Goal: Task Accomplishment & Management: Use online tool/utility

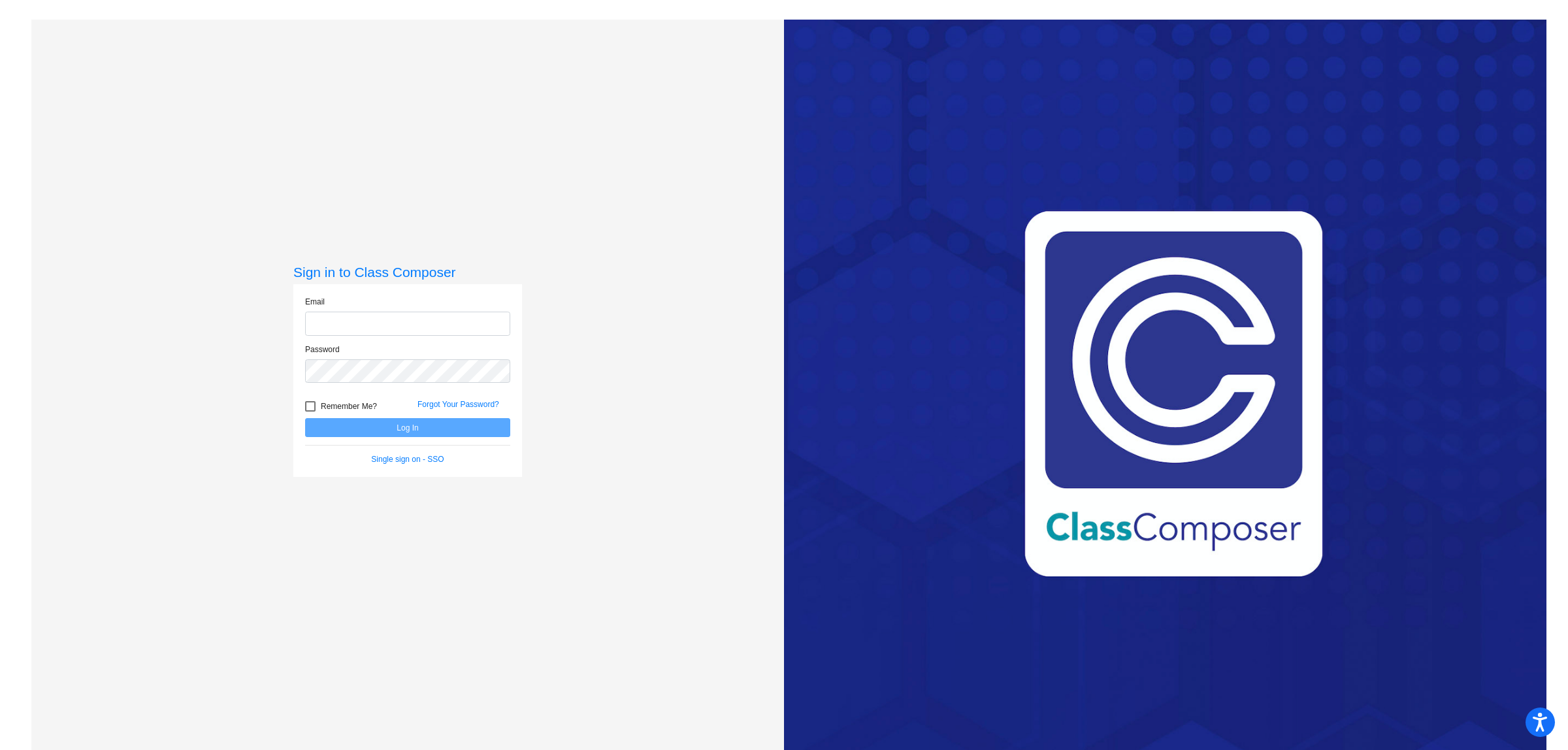
type input "katy_rudolph@lkstevens.wednet.edu"
click at [396, 429] on button "Log In" at bounding box center [407, 427] width 205 height 19
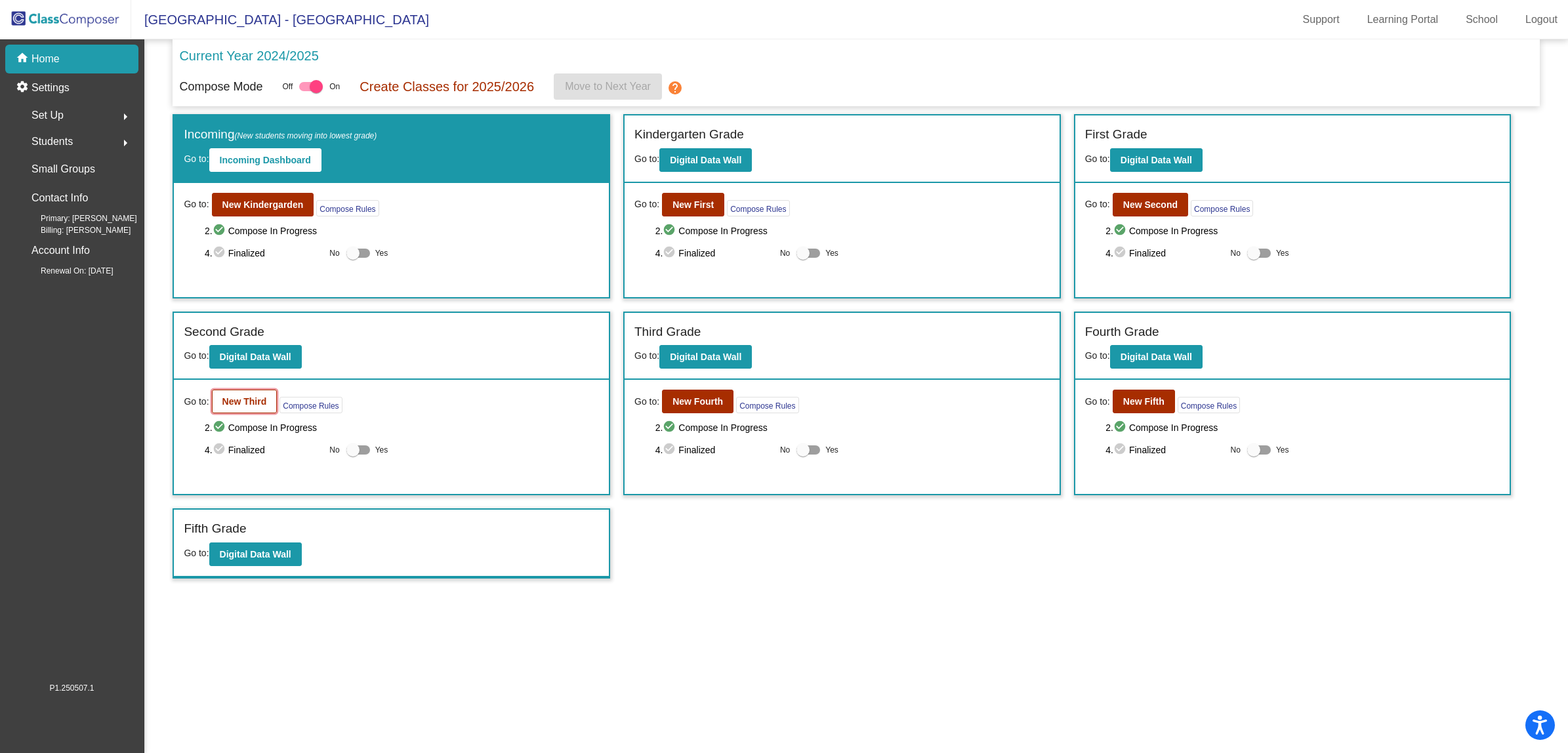
click at [262, 405] on button "New Third" at bounding box center [245, 402] width 65 height 24
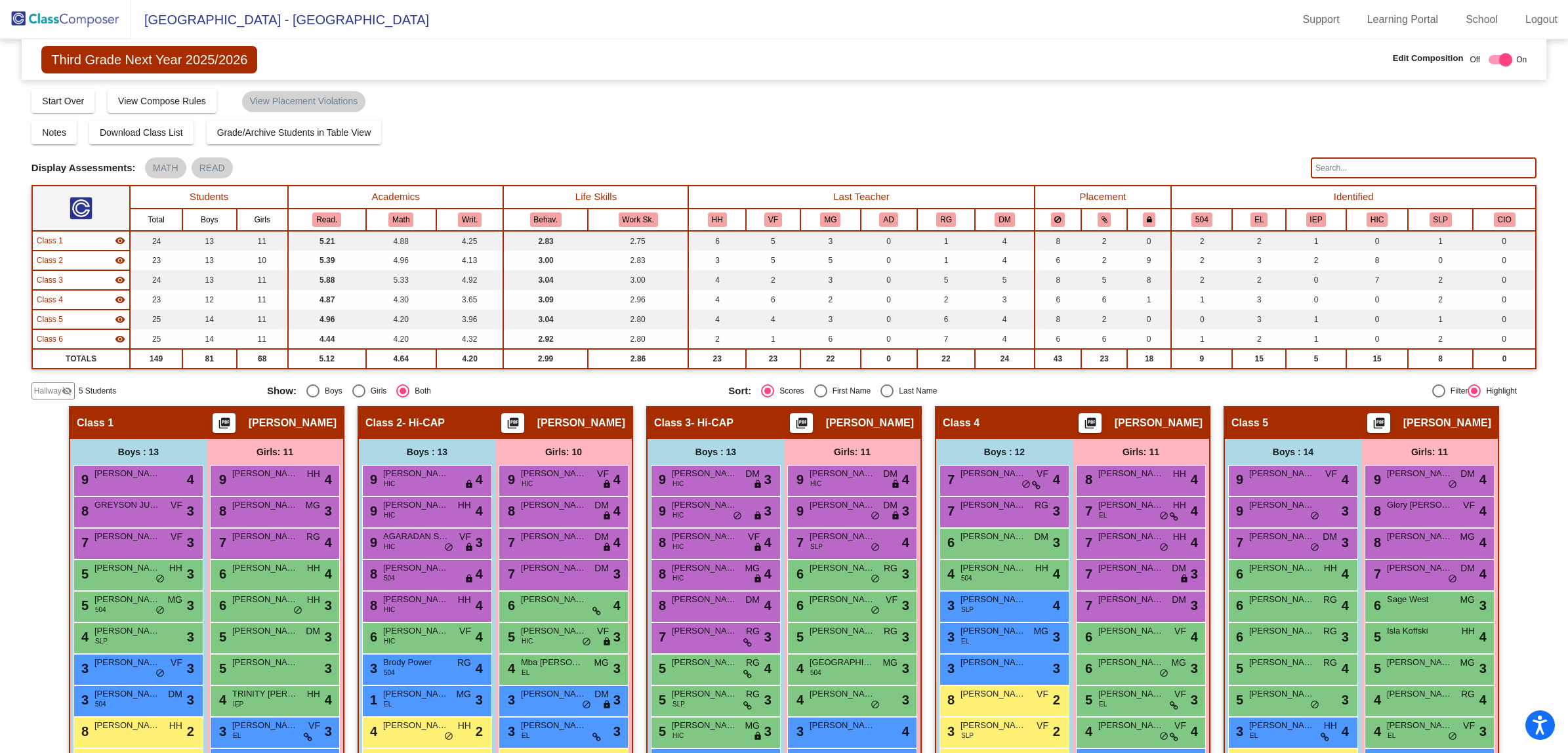
click at [45, 386] on span "Hallway" at bounding box center [48, 391] width 28 height 12
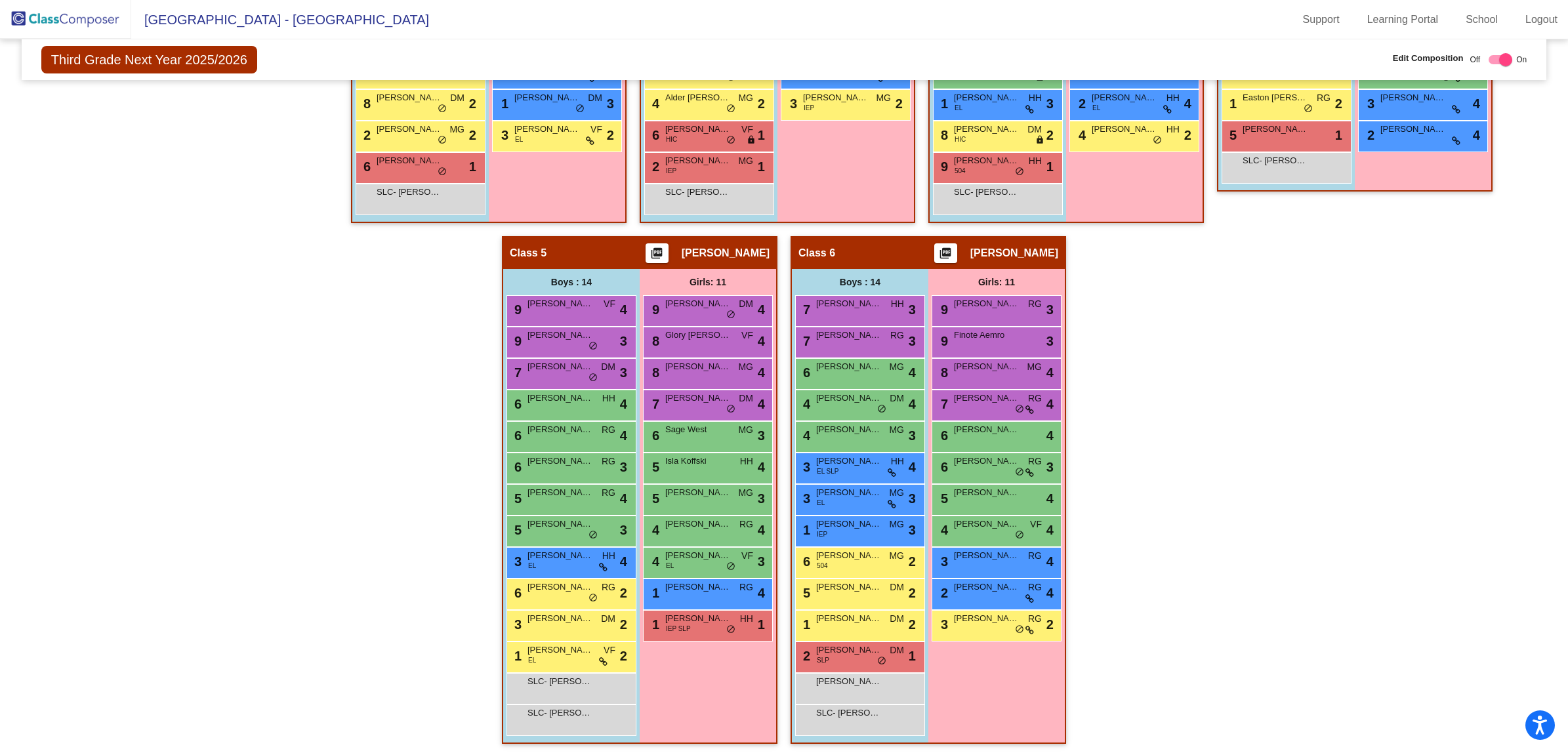
scroll to position [168, 0]
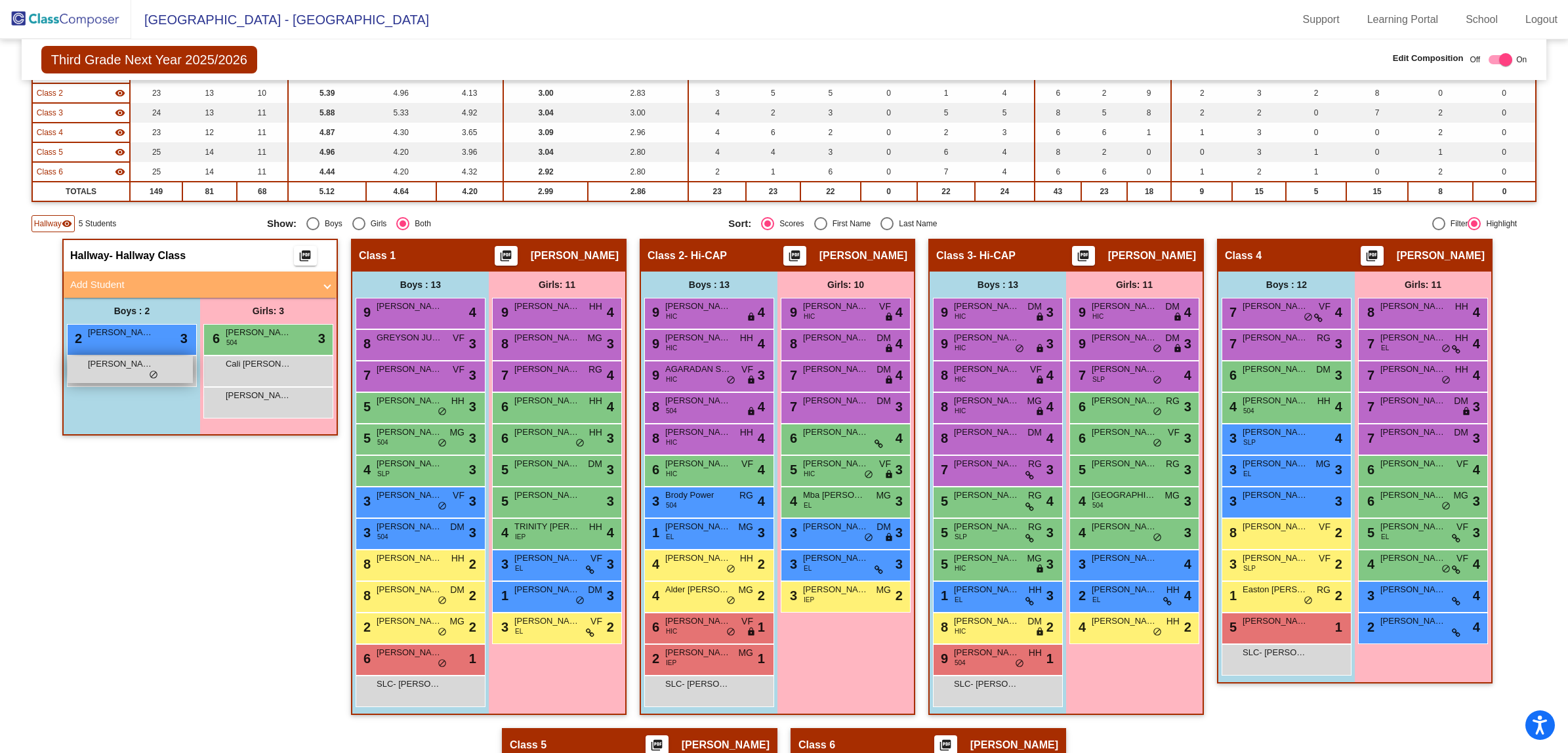
click at [104, 363] on span "Landon Lemeshko" at bounding box center [120, 364] width 65 height 13
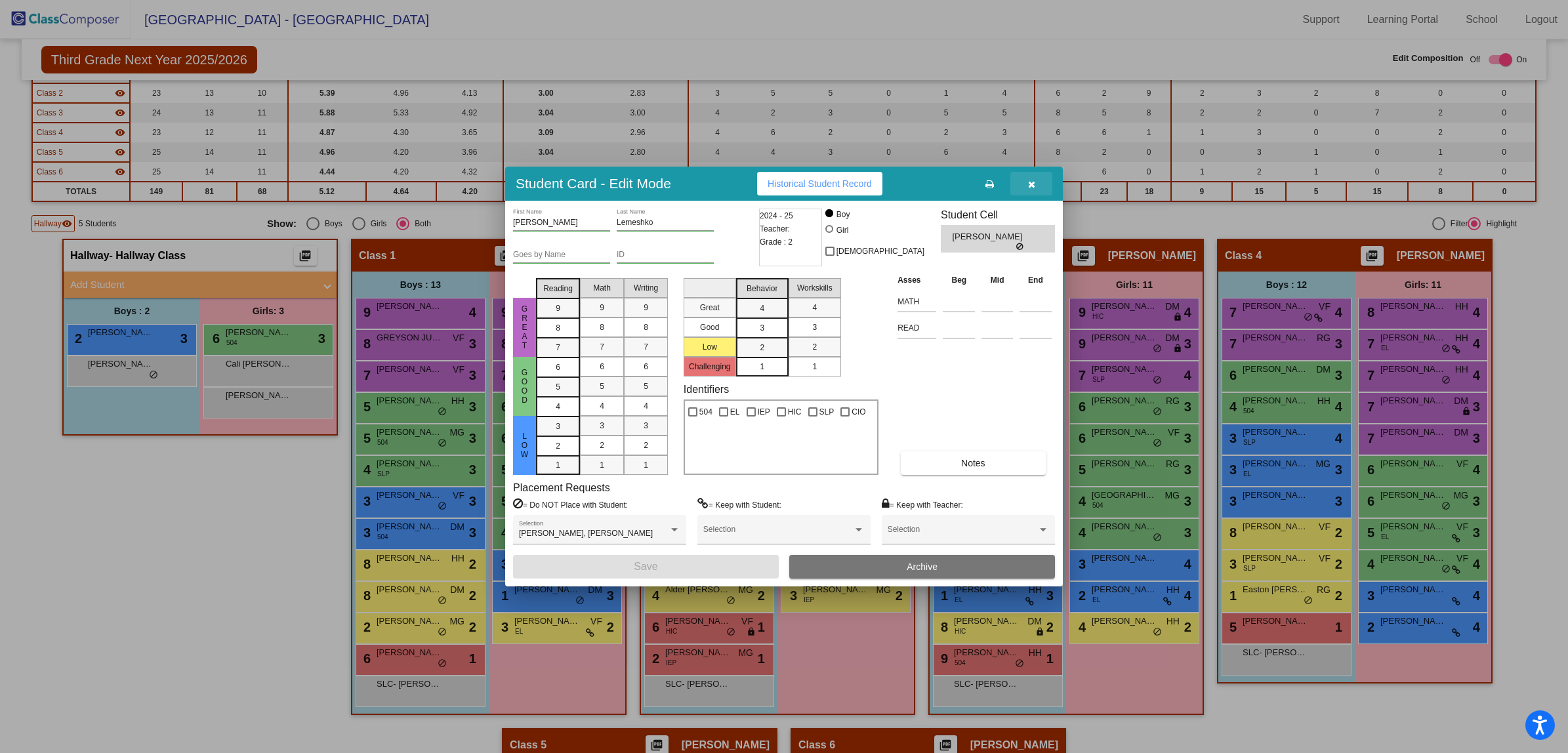
click at [1029, 187] on icon "button" at bounding box center [1031, 184] width 7 height 10
